Goal: Information Seeking & Learning: Learn about a topic

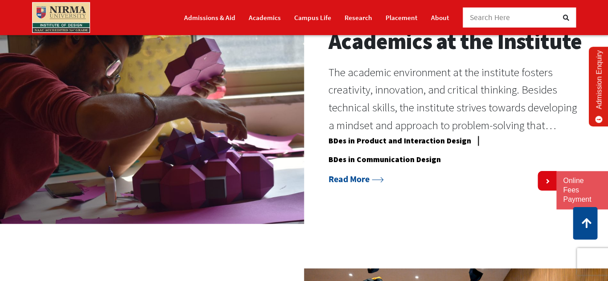
scroll to position [748, 0]
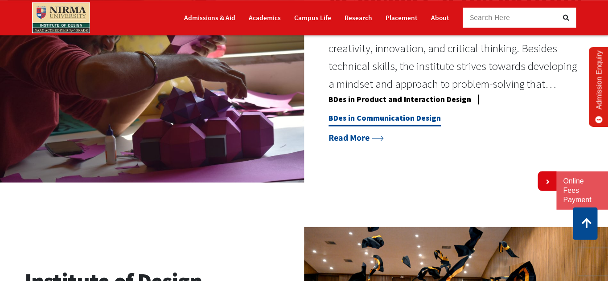
click at [423, 120] on link "BDes in Communication Design" at bounding box center [385, 119] width 112 height 13
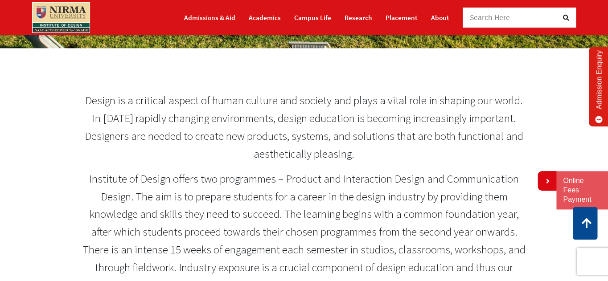
scroll to position [337, 0]
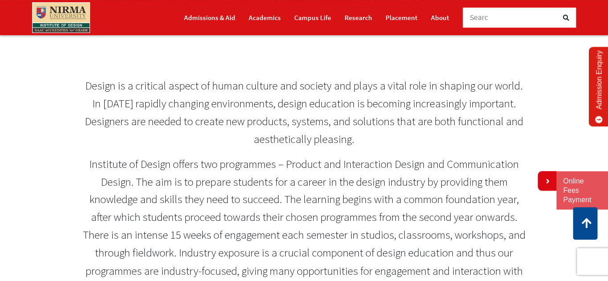
drag, startPoint x: 87, startPoint y: 88, endPoint x: 118, endPoint y: 98, distance: 32.1
click at [118, 98] on p "Design is a critical aspect of human culture and society and plays a vital role…" at bounding box center [303, 112] width 443 height 71
drag, startPoint x: 88, startPoint y: 89, endPoint x: 119, endPoint y: 117, distance: 41.3
click at [119, 117] on p "Design is a critical aspect of human culture and society and plays a vital role…" at bounding box center [303, 112] width 443 height 71
drag, startPoint x: 353, startPoint y: 142, endPoint x: 186, endPoint y: 86, distance: 176.6
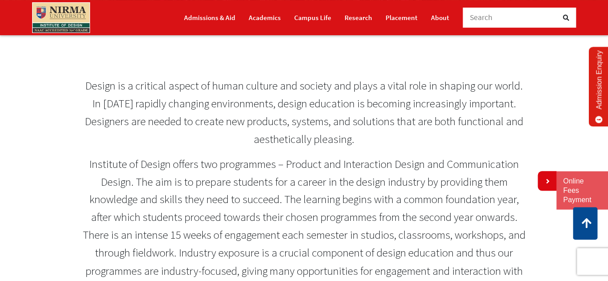
click at [186, 86] on p "Design is a critical aspect of human culture and society and plays a vital role…" at bounding box center [303, 112] width 443 height 71
drag, startPoint x: 82, startPoint y: 87, endPoint x: 260, endPoint y: 115, distance: 179.5
click at [260, 114] on div "Design is a critical aspect of human culture and society and plays a vital role…" at bounding box center [304, 198] width 456 height 242
click at [262, 111] on p "Design is a critical aspect of human culture and society and plays a vital role…" at bounding box center [303, 112] width 443 height 71
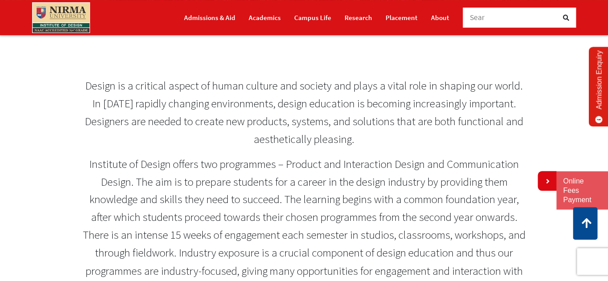
click at [262, 111] on p "Design is a critical aspect of human culture and society and plays a vital role…" at bounding box center [303, 112] width 443 height 71
